Goal: Book appointment/travel/reservation

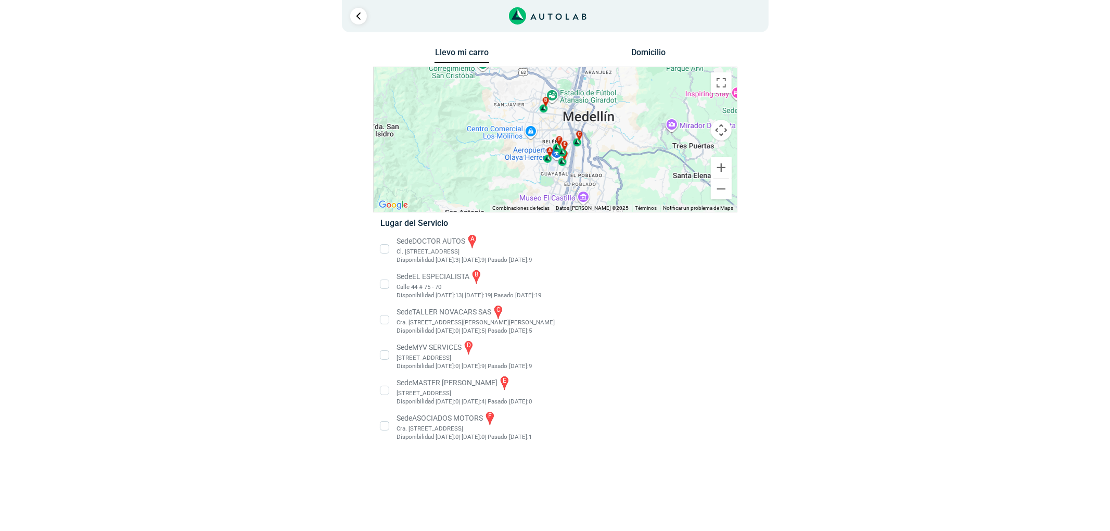
click at [461, 286] on li "Sede EL ESPECIALISTA b Calle 44 # 75 - 70 Disponibilidad [DATE]: 13 | [DATE]: 1…" at bounding box center [555, 284] width 365 height 31
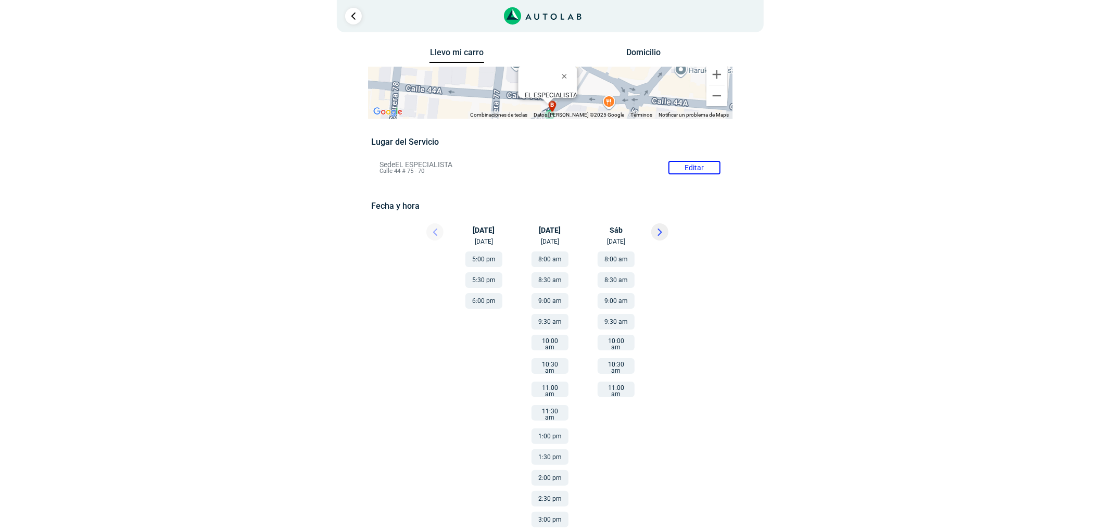
click at [656, 226] on button at bounding box center [659, 231] width 17 height 17
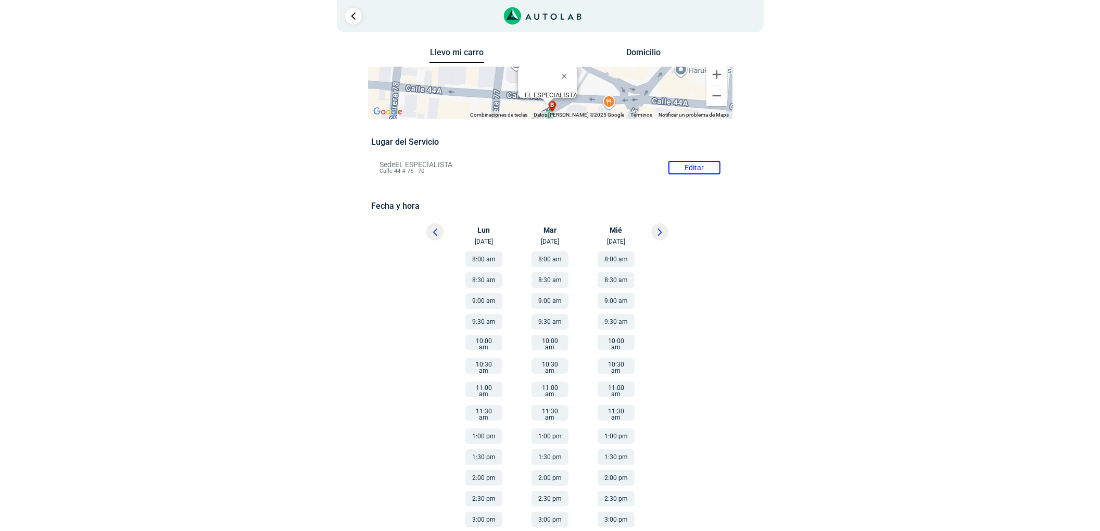
click at [656, 232] on button at bounding box center [659, 231] width 17 height 17
click at [650, 227] on div at bounding box center [674, 234] width 62 height 23
click at [666, 235] on button at bounding box center [659, 231] width 17 height 17
click at [656, 225] on button at bounding box center [659, 231] width 17 height 17
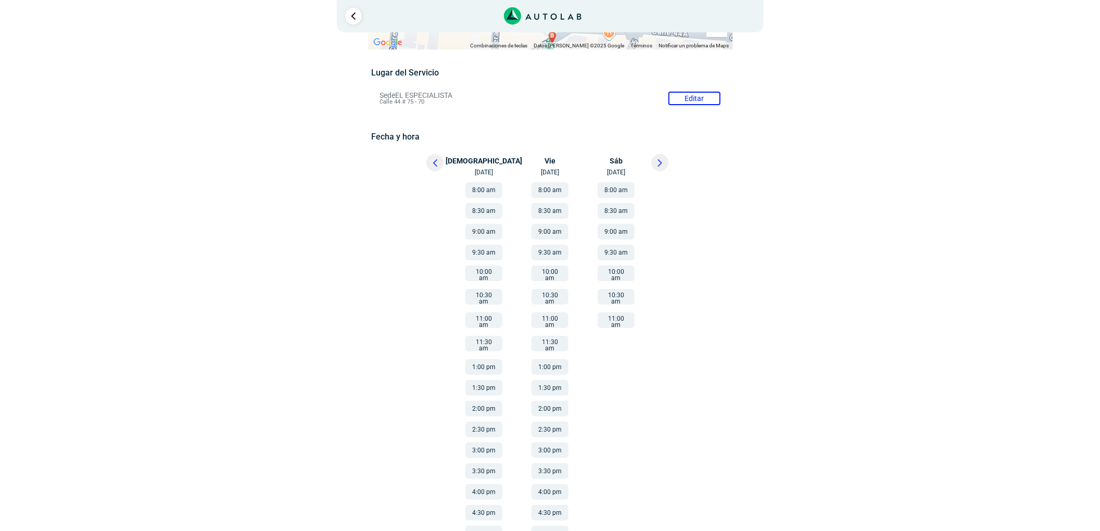
scroll to position [125, 0]
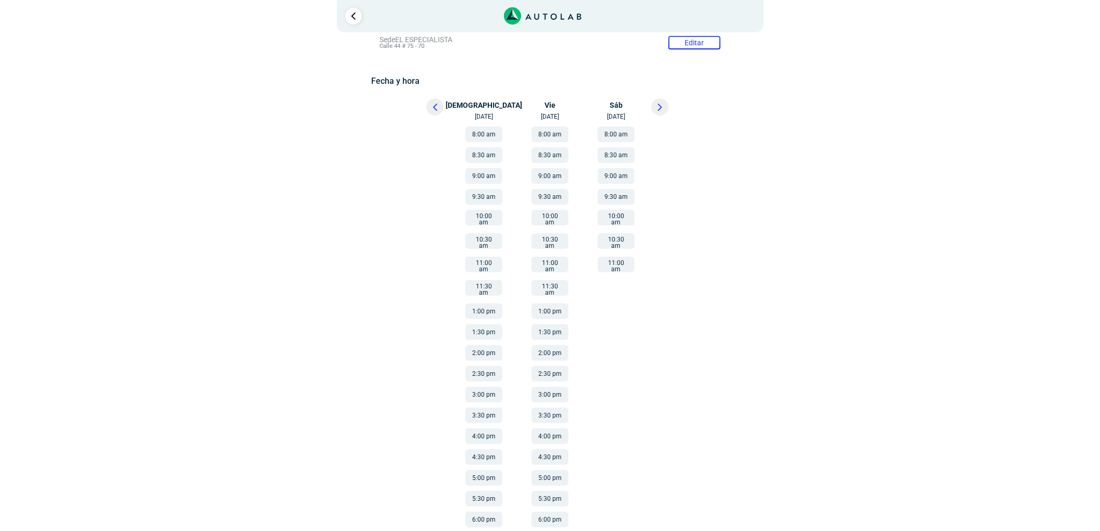
click at [485, 221] on button "10:00 am" at bounding box center [483, 218] width 37 height 16
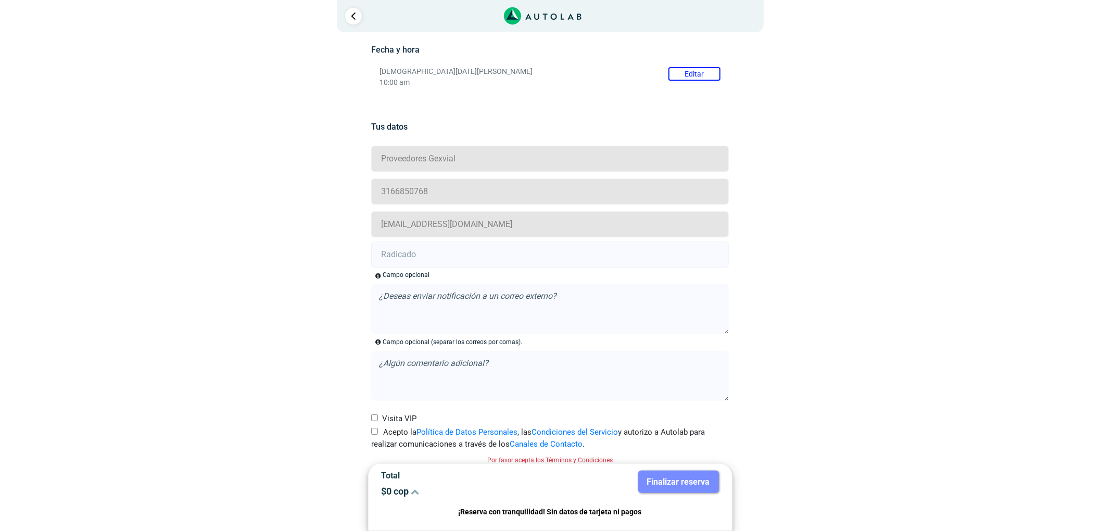
scroll to position [165, 0]
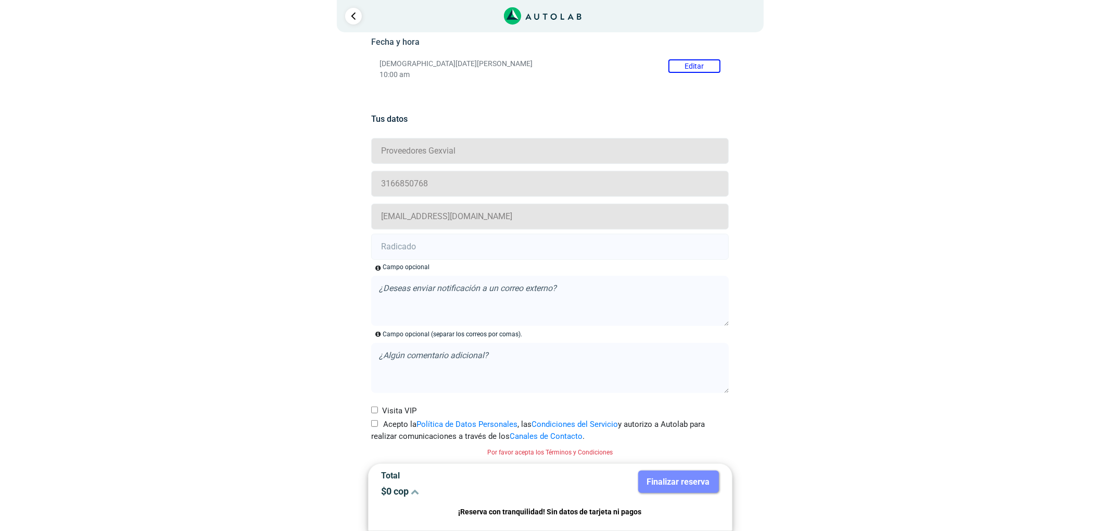
click at [377, 424] on input "Acepto la Política de Datos Personales , las Condiciones del Servicio y autoriz…" at bounding box center [374, 423] width 7 height 7
checkbox input "true"
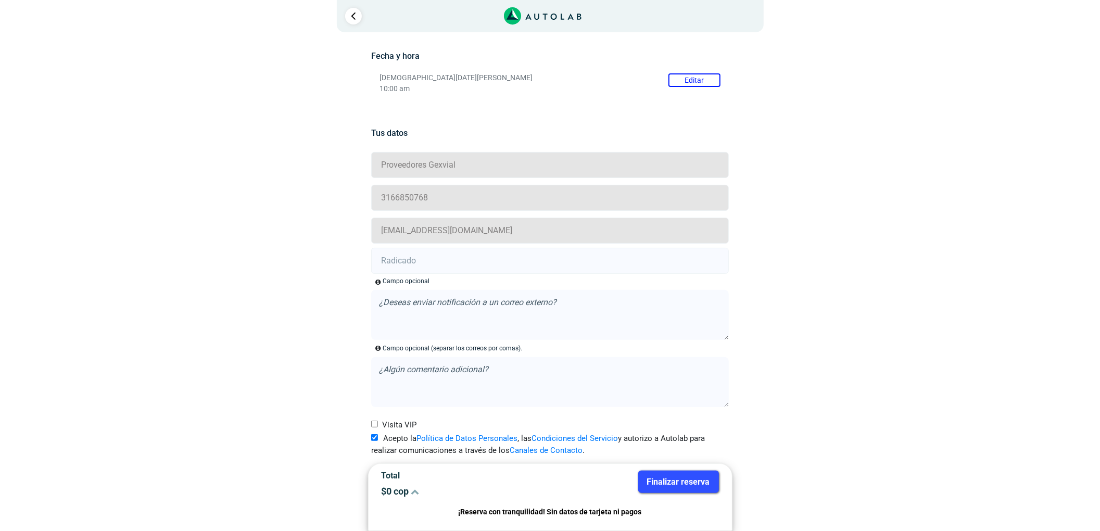
paste input "20885718"
click at [456, 269] on input "20885718" at bounding box center [549, 261] width 357 height 26
type input "20885718"
click at [678, 476] on button "Finalizar reserva" at bounding box center [678, 481] width 81 height 22
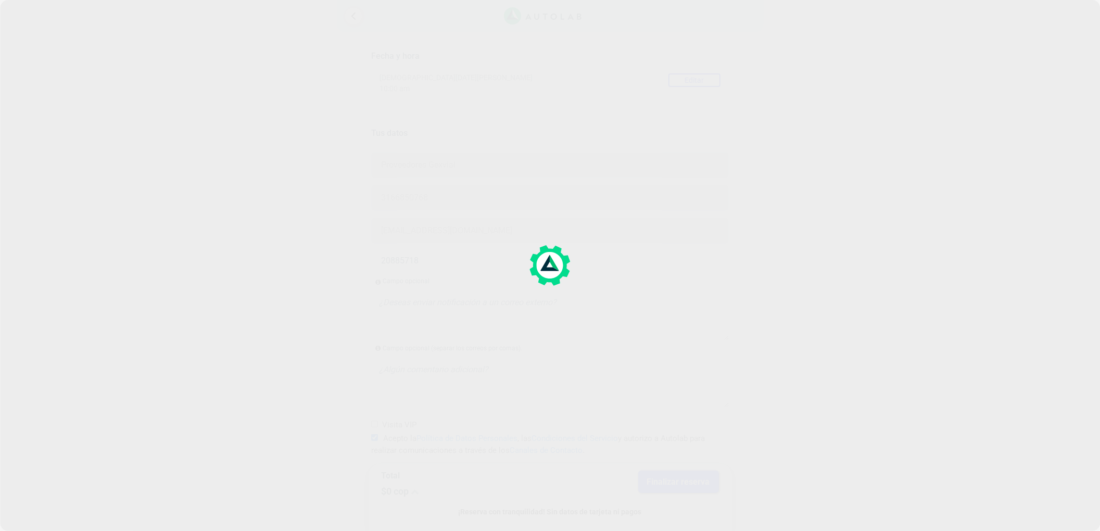
scroll to position [0, 0]
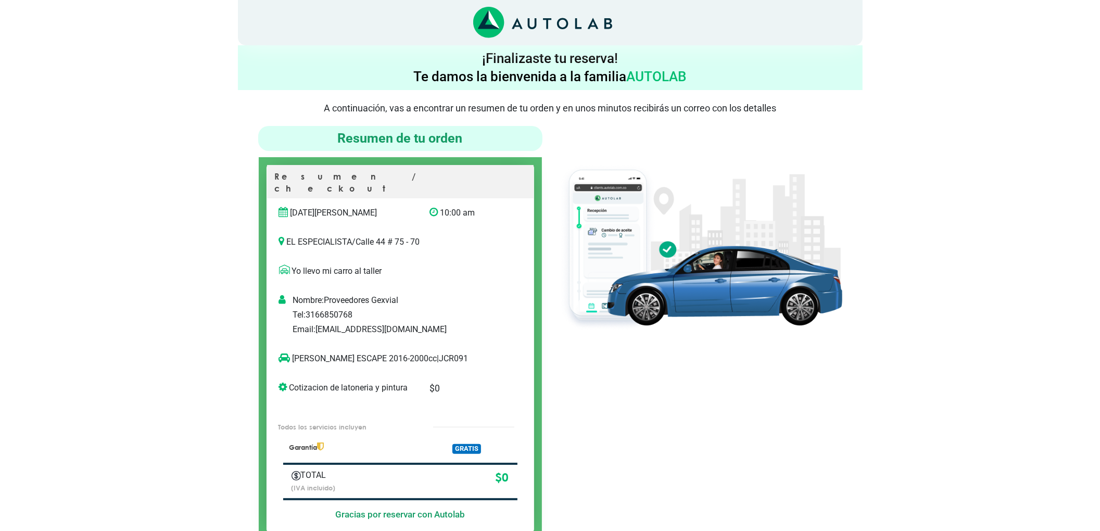
scroll to position [69, 0]
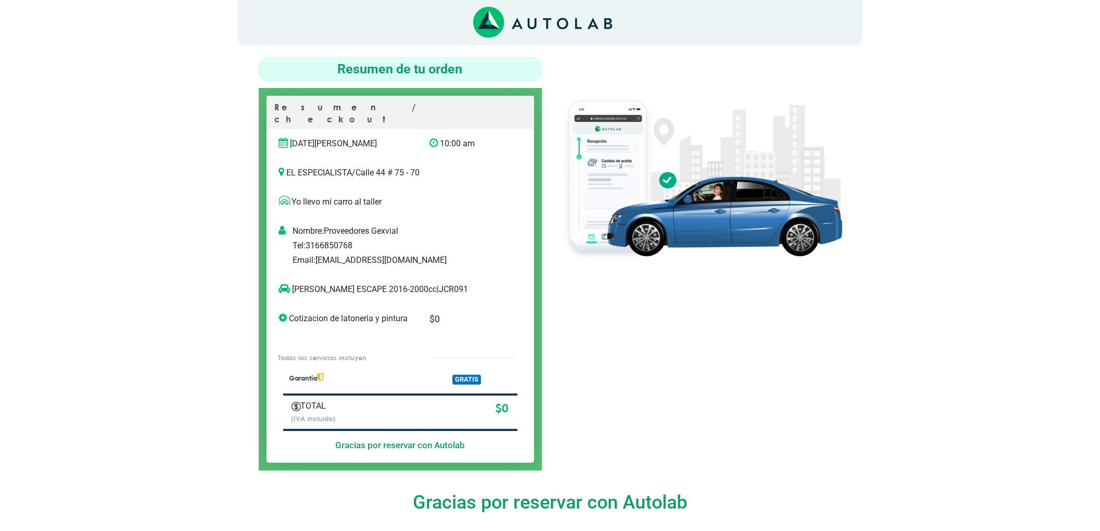
click at [406, 275] on div "[PERSON_NAME] ESCAPE 2016-2000cc | JCR091" at bounding box center [400, 289] width 266 height 29
click at [413, 283] on p "[PERSON_NAME] ESCAPE 2016-2000cc | JCR091" at bounding box center [389, 289] width 221 height 12
copy p "JCR091"
drag, startPoint x: 346, startPoint y: 276, endPoint x: 286, endPoint y: 282, distance: 59.6
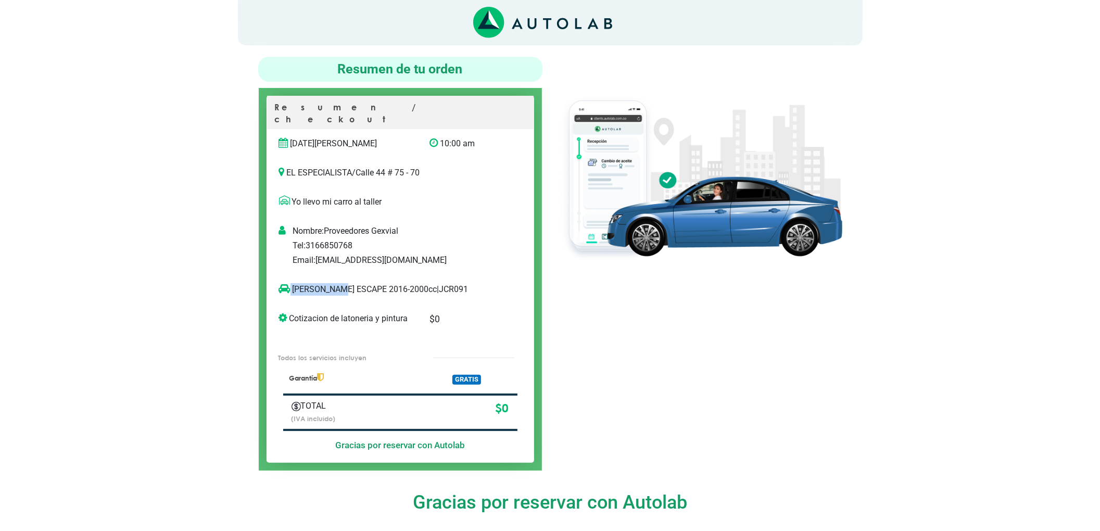
click at [286, 283] on p "[PERSON_NAME] ESCAPE 2016-2000cc | JCR091" at bounding box center [389, 289] width 221 height 12
copy p "[PERSON_NAME] ESCAPE"
drag, startPoint x: 736, startPoint y: 321, endPoint x: 581, endPoint y: 261, distance: 166.0
click at [735, 321] on div at bounding box center [700, 264] width 300 height 414
